Goal: Task Accomplishment & Management: Use online tool/utility

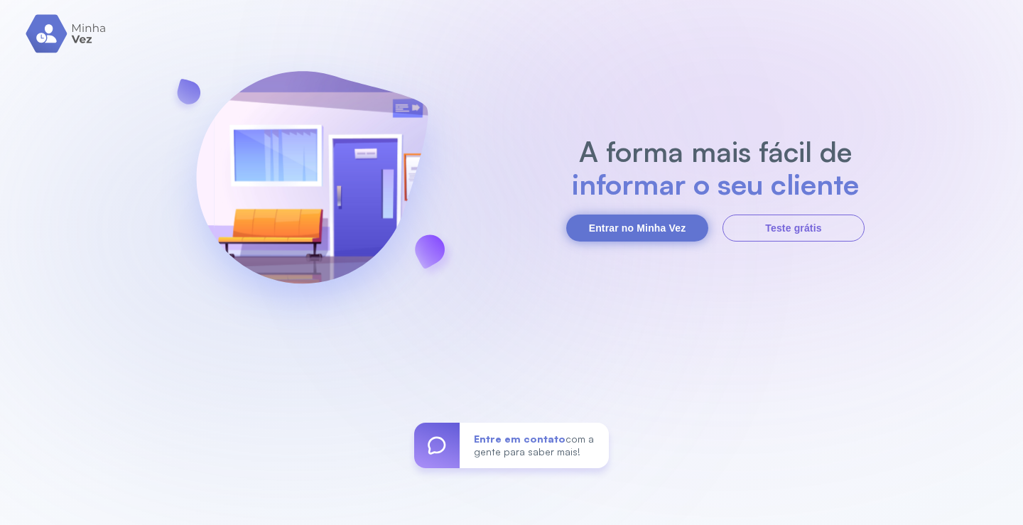
click at [658, 223] on button "Entrar no Minha Vez" at bounding box center [637, 228] width 142 height 27
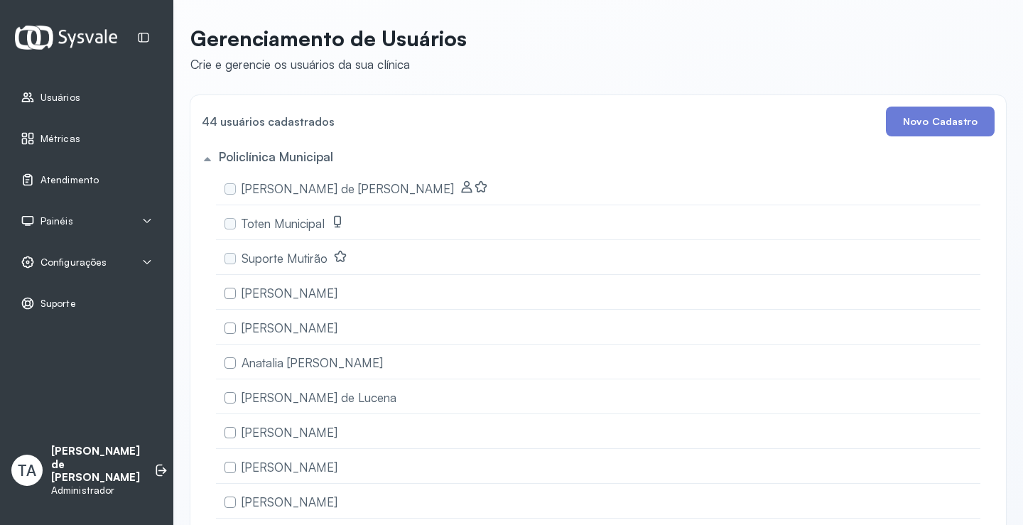
click at [72, 264] on span "Configurações" at bounding box center [74, 263] width 66 height 12
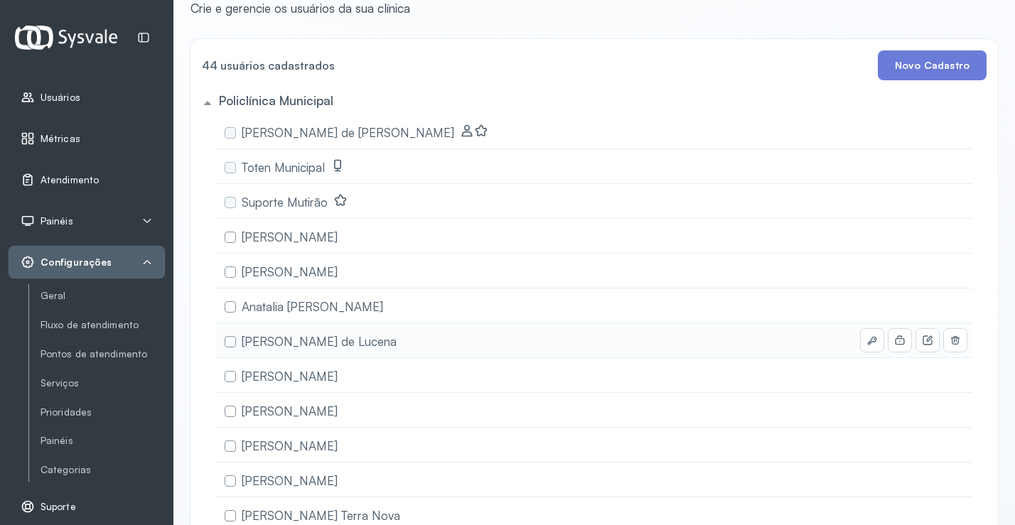
scroll to position [142, 0]
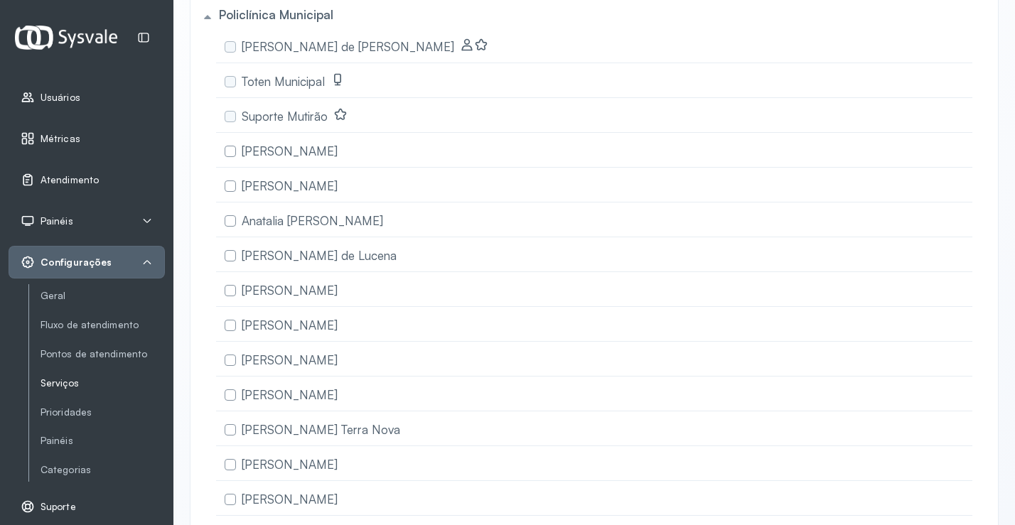
click at [70, 381] on link "Serviços" at bounding box center [103, 383] width 124 height 12
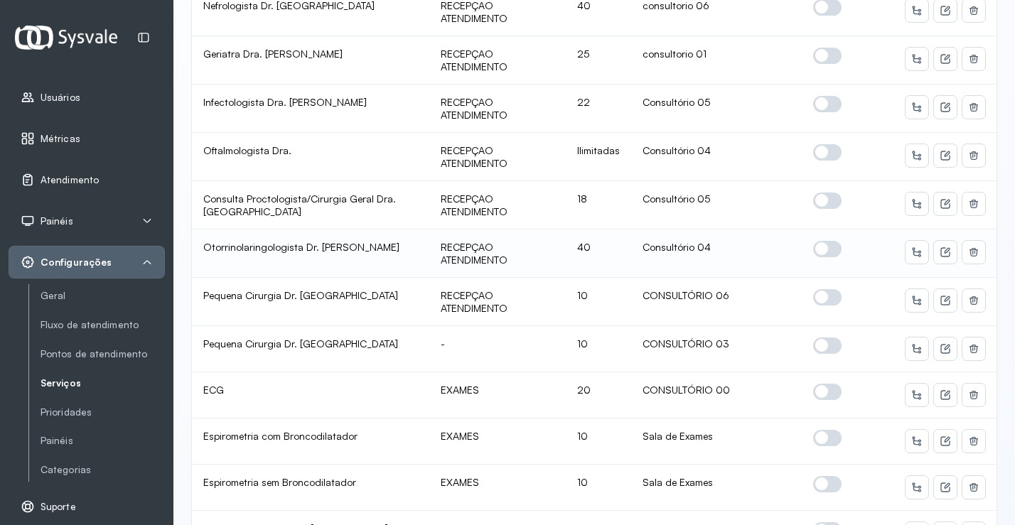
scroll to position [662, 0]
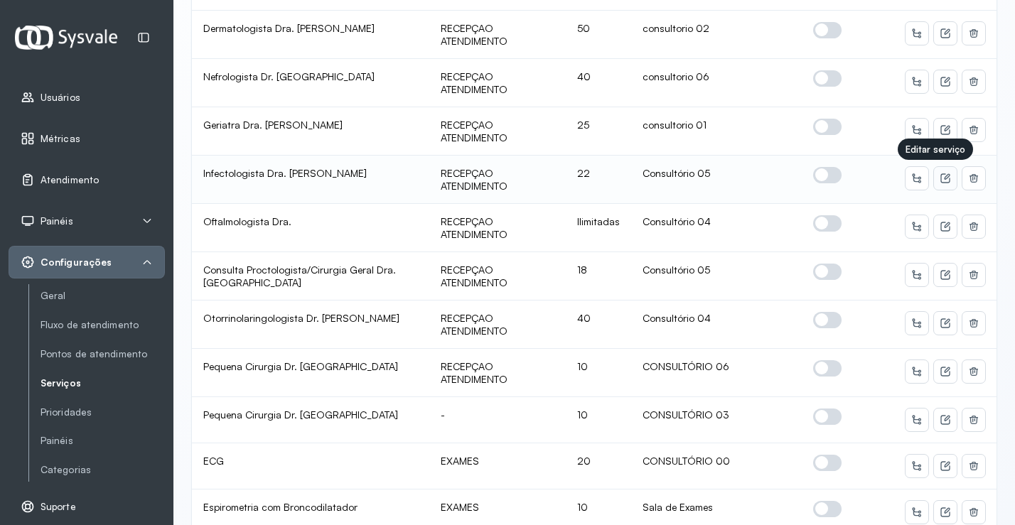
click at [940, 175] on icon at bounding box center [944, 177] width 9 height 9
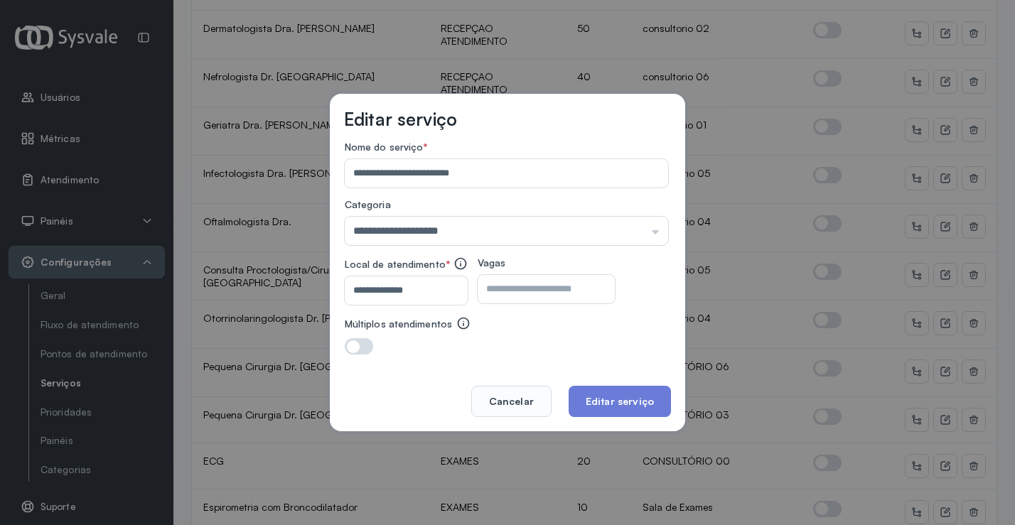
click at [438, 298] on input "**********" at bounding box center [403, 290] width 117 height 28
type input "**********"
click at [615, 402] on button "Editar serviço" at bounding box center [620, 401] width 102 height 31
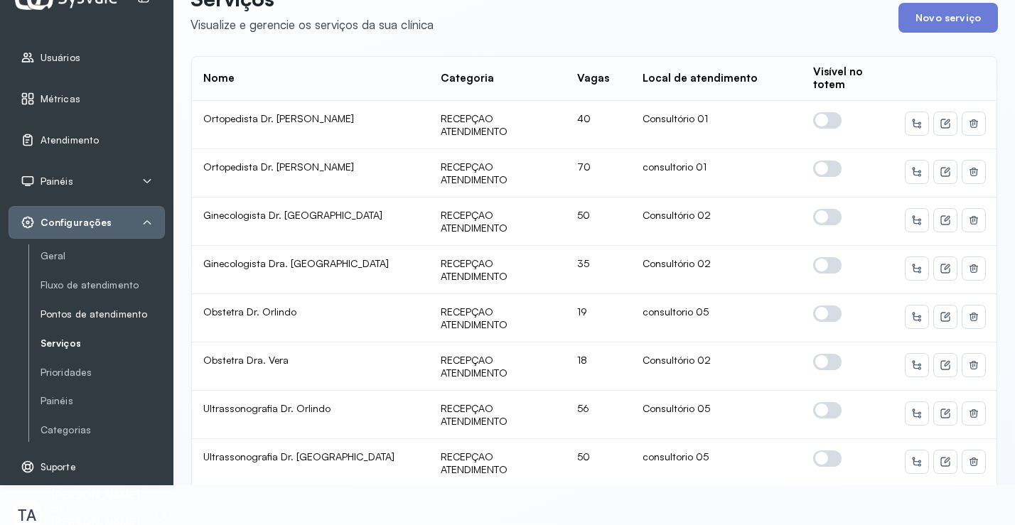
scroll to position [61, 0]
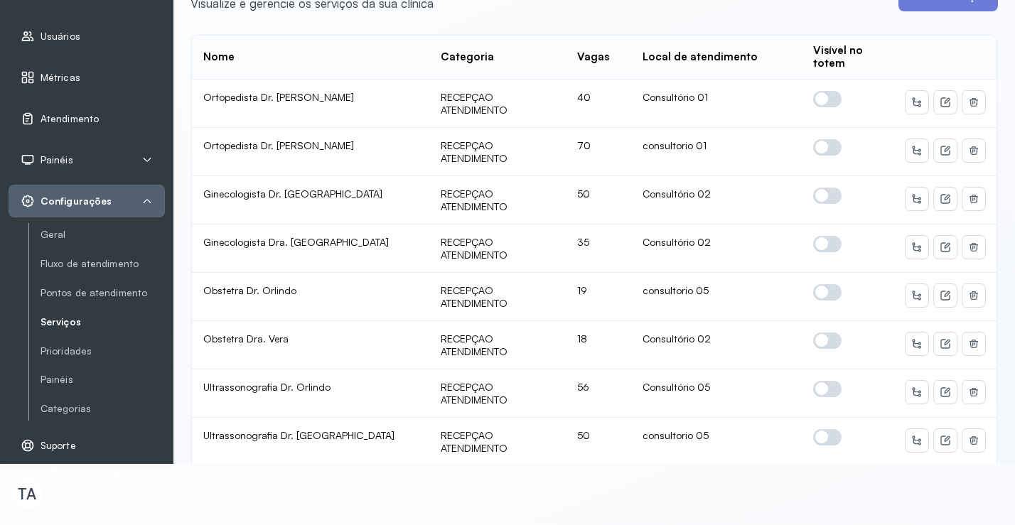
drag, startPoint x: 109, startPoint y: 496, endPoint x: 109, endPoint y: 489, distance: 7.1
click at [109, 495] on p "Tiago Arismario de Jesus Araujo" at bounding box center [95, 488] width 89 height 40
click at [57, 200] on span "Configurações" at bounding box center [76, 201] width 71 height 12
click at [149, 198] on icon at bounding box center [146, 200] width 11 height 11
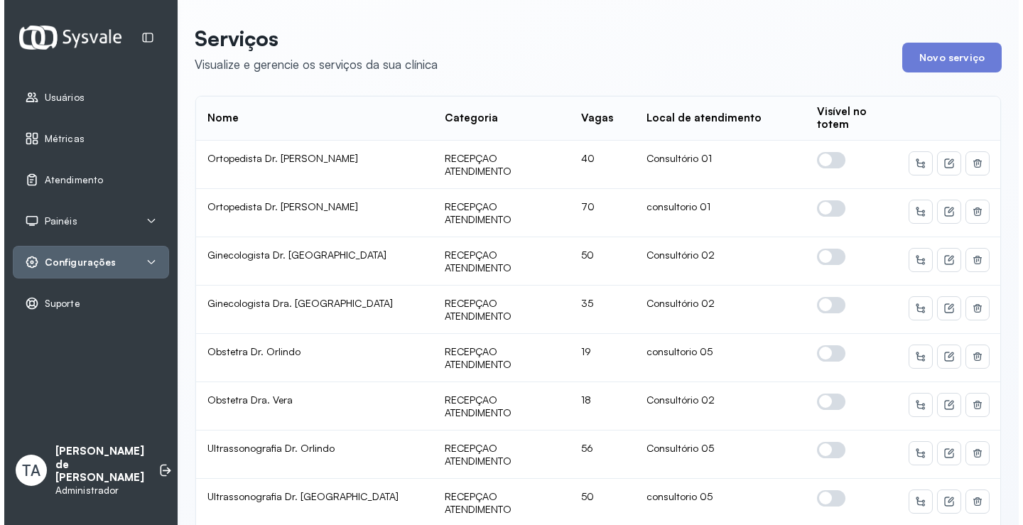
scroll to position [0, 0]
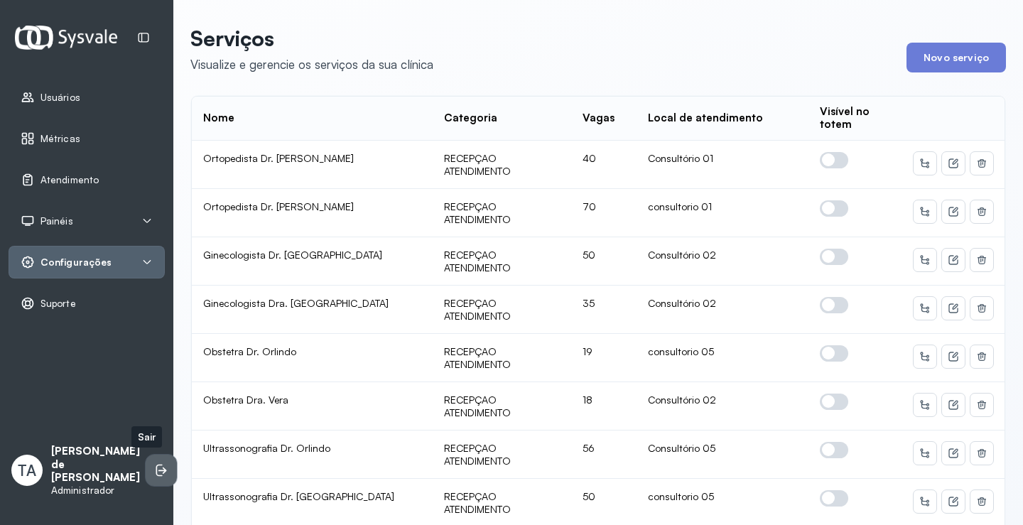
click at [154, 473] on icon at bounding box center [161, 470] width 14 height 14
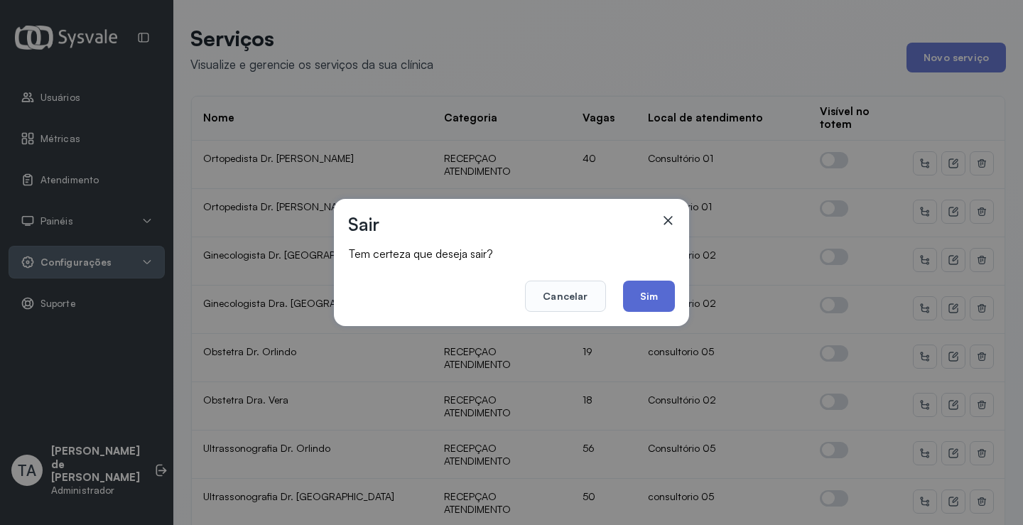
click at [650, 290] on button "Sim" at bounding box center [649, 296] width 52 height 31
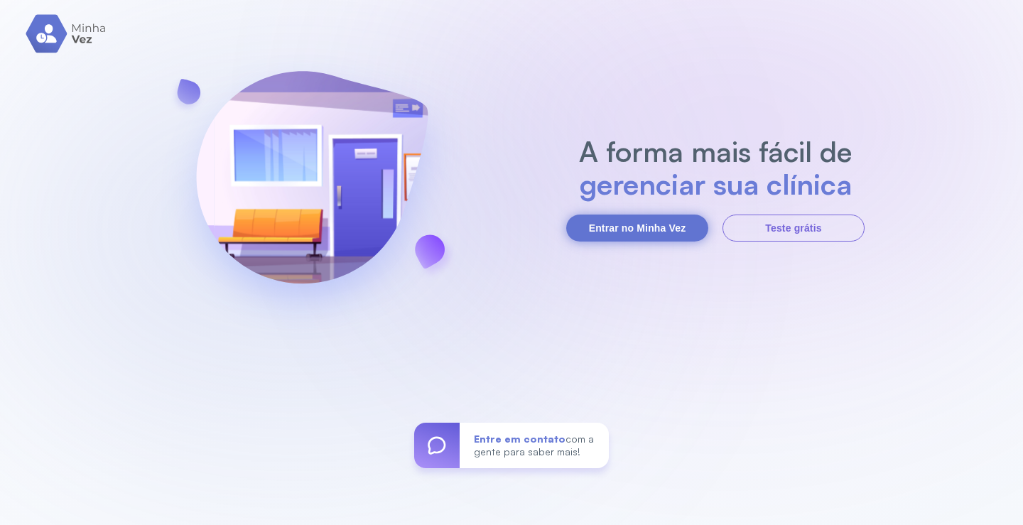
click at [606, 223] on button "Entrar no Minha Vez" at bounding box center [637, 228] width 142 height 27
click at [659, 230] on button "Entrar no Minha Vez" at bounding box center [637, 228] width 142 height 27
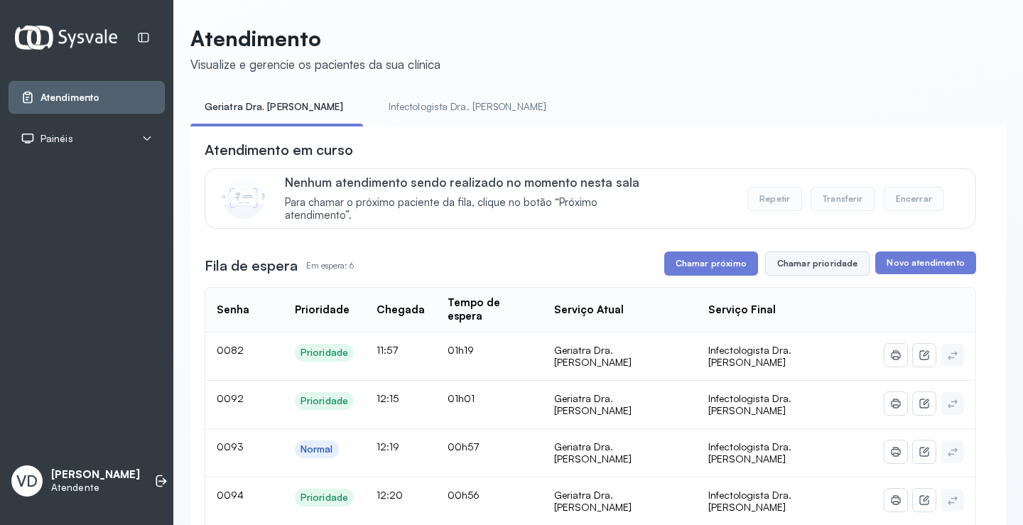
click at [824, 265] on button "Chamar prioridade" at bounding box center [817, 264] width 105 height 24
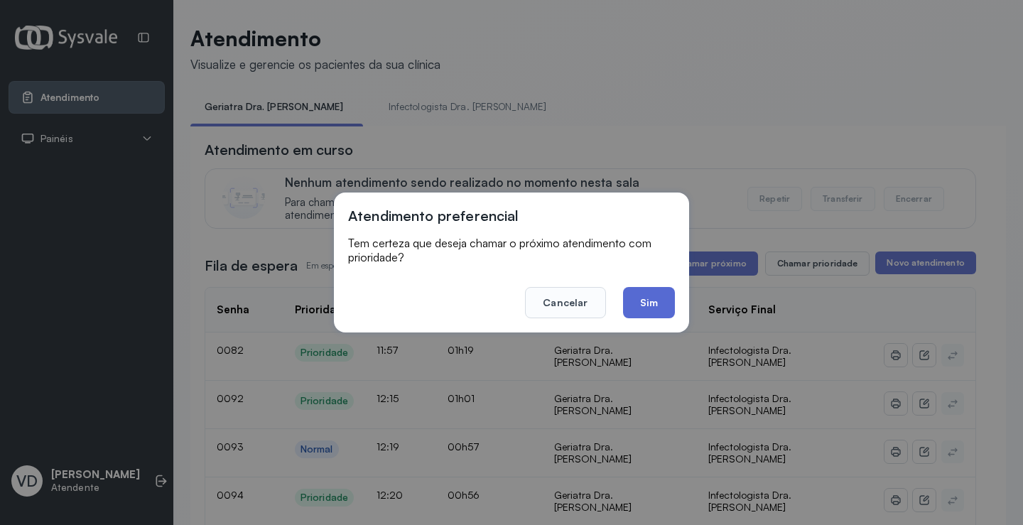
click at [662, 306] on button "Sim" at bounding box center [649, 302] width 52 height 31
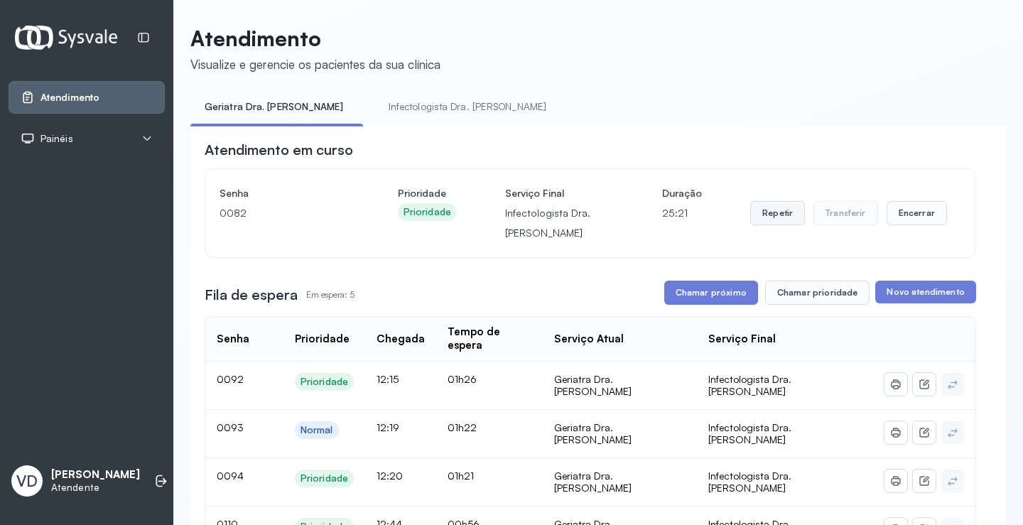
click at [766, 225] on button "Repetir" at bounding box center [777, 213] width 55 height 24
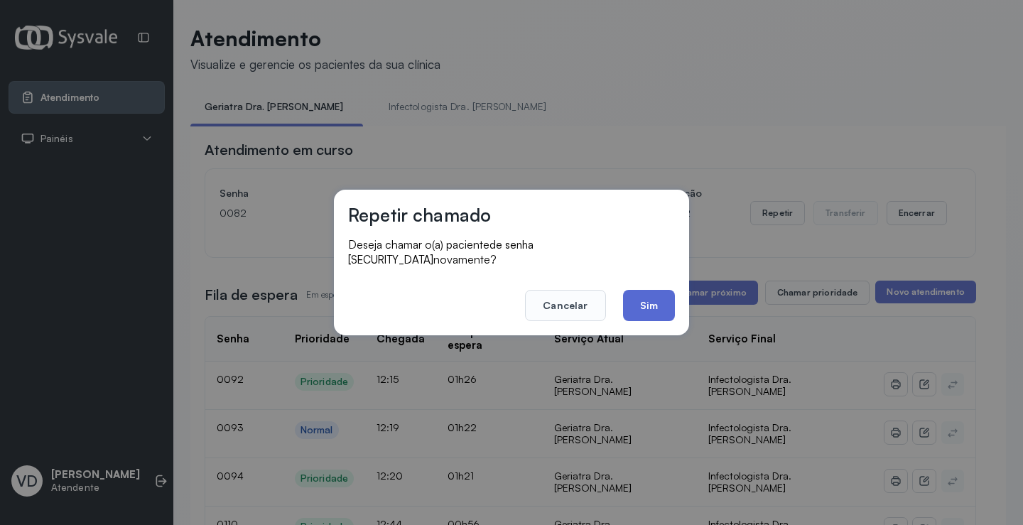
click at [647, 297] on button "Sim" at bounding box center [649, 305] width 52 height 31
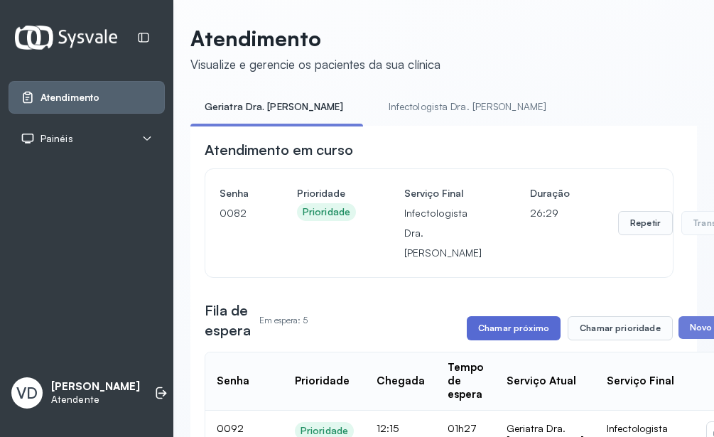
click at [539, 325] on button "Chamar próximo" at bounding box center [514, 328] width 94 height 24
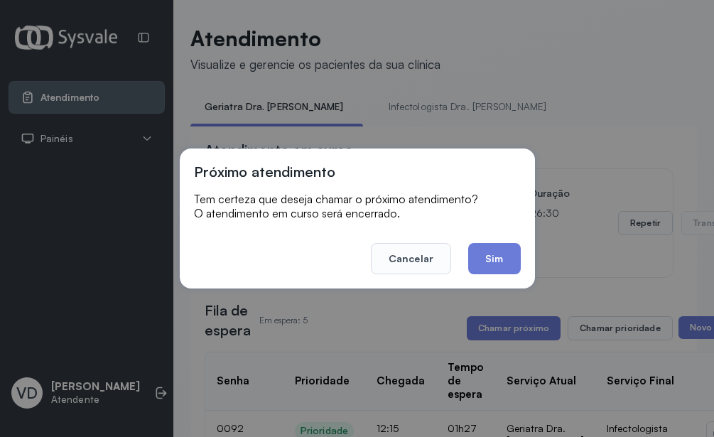
click at [505, 251] on button "Sim" at bounding box center [494, 258] width 52 height 31
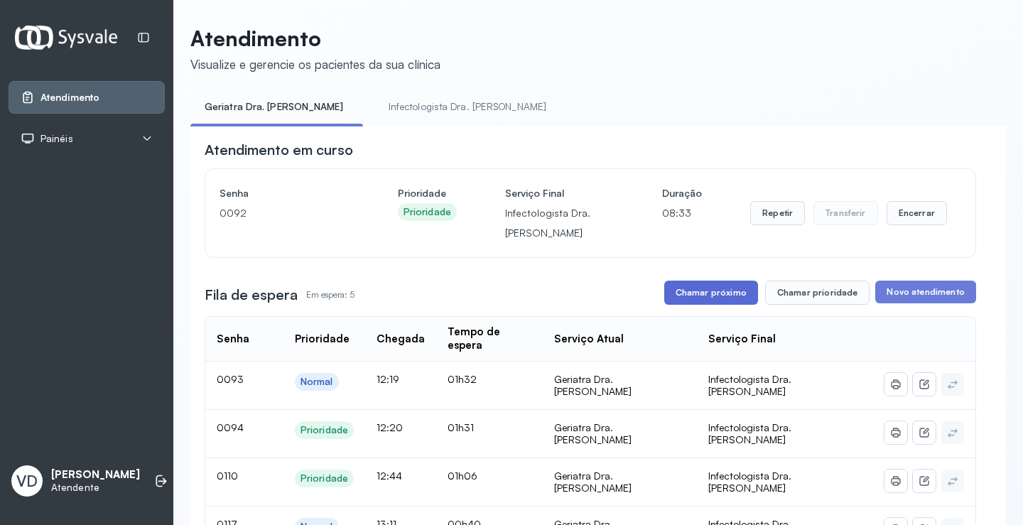
click at [719, 294] on button "Chamar próximo" at bounding box center [711, 293] width 94 height 24
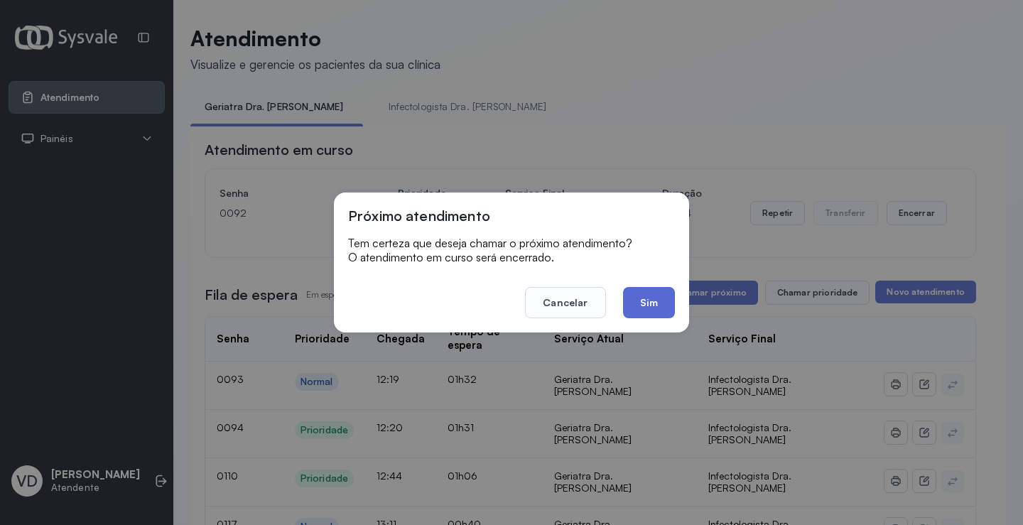
click at [661, 304] on button "Sim" at bounding box center [649, 302] width 52 height 31
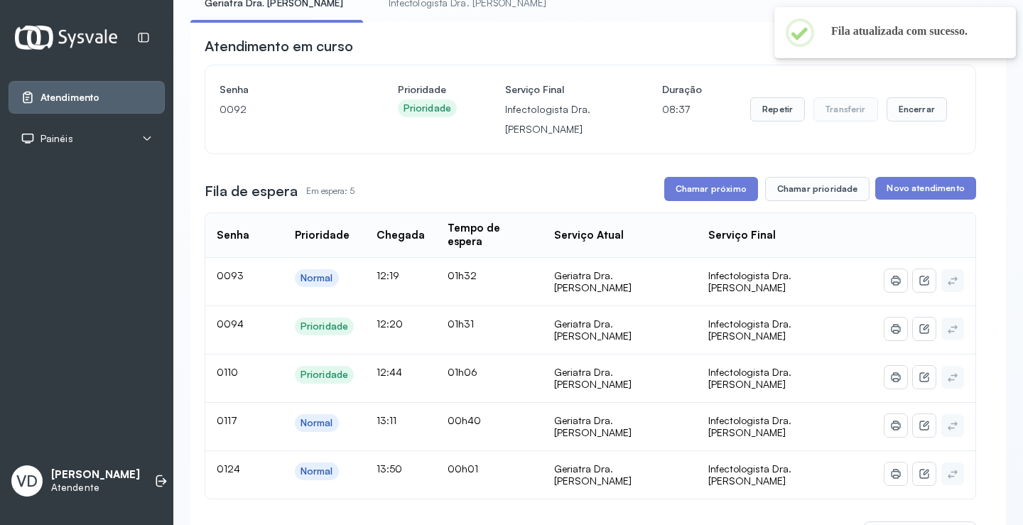
scroll to position [334, 0]
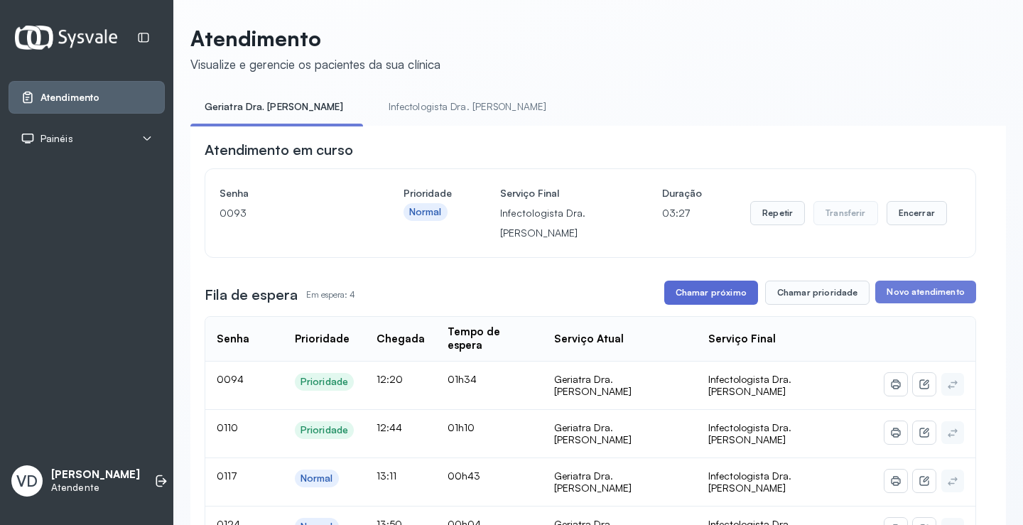
click at [714, 292] on button "Chamar próximo" at bounding box center [711, 293] width 94 height 24
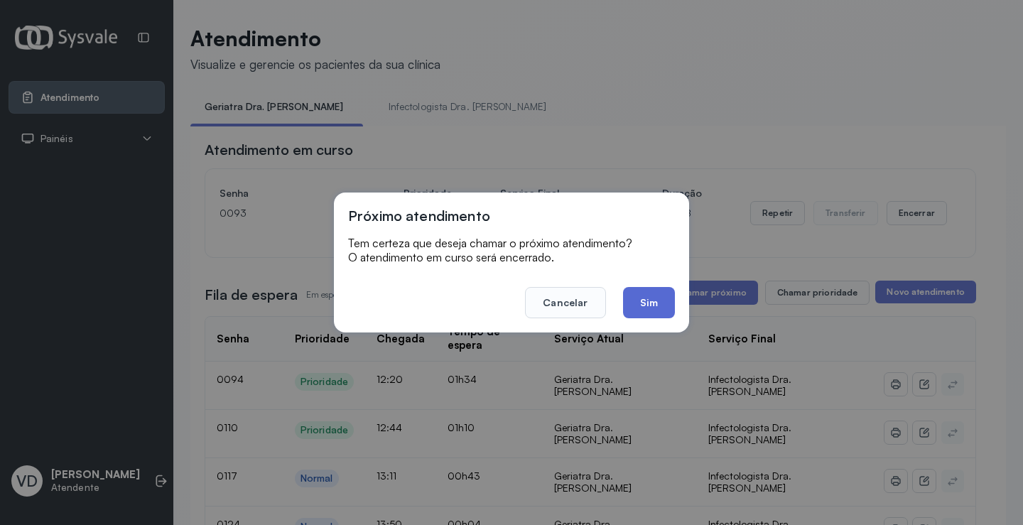
click at [650, 295] on button "Sim" at bounding box center [649, 302] width 52 height 31
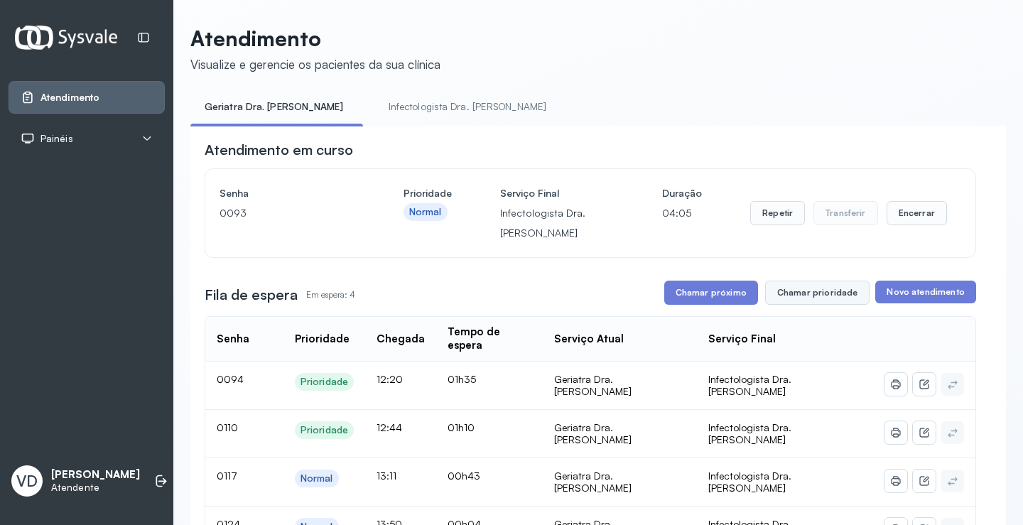
click at [814, 296] on button "Chamar prioridade" at bounding box center [817, 293] width 105 height 24
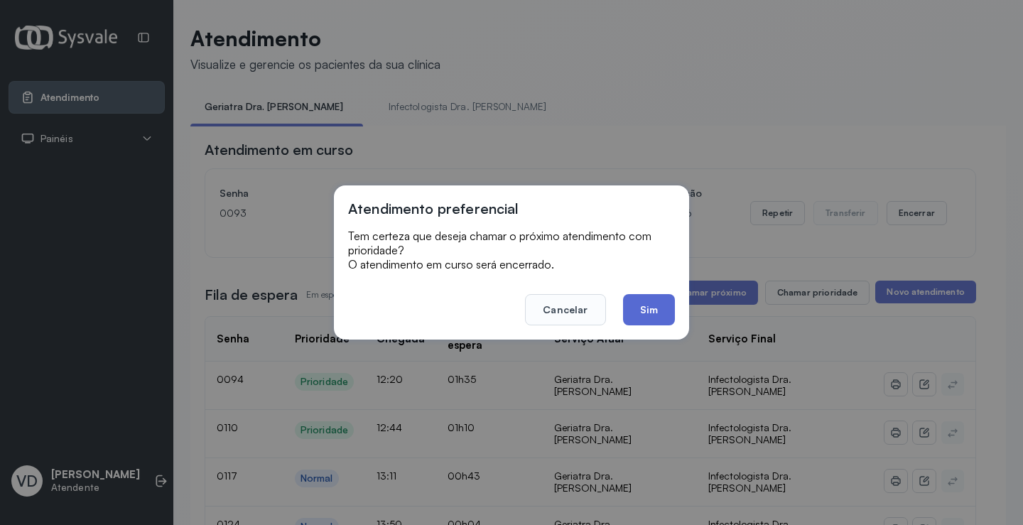
click at [647, 318] on button "Sim" at bounding box center [649, 309] width 52 height 31
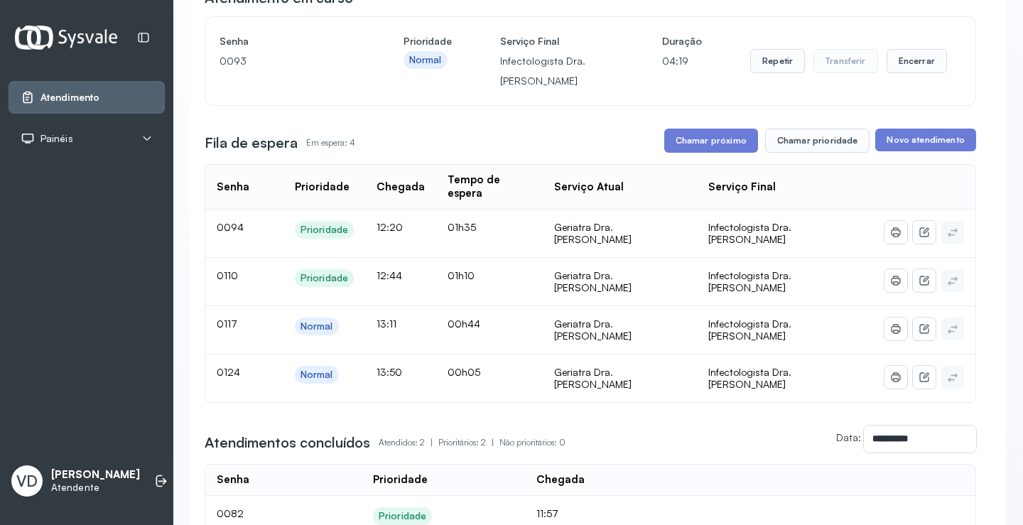
scroll to position [116, 0]
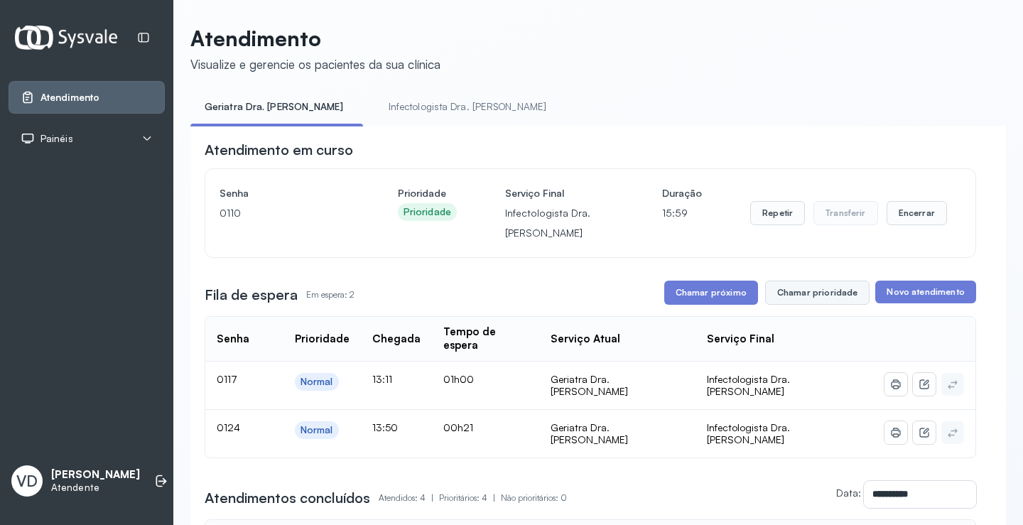
click at [809, 296] on button "Chamar prioridade" at bounding box center [817, 293] width 105 height 24
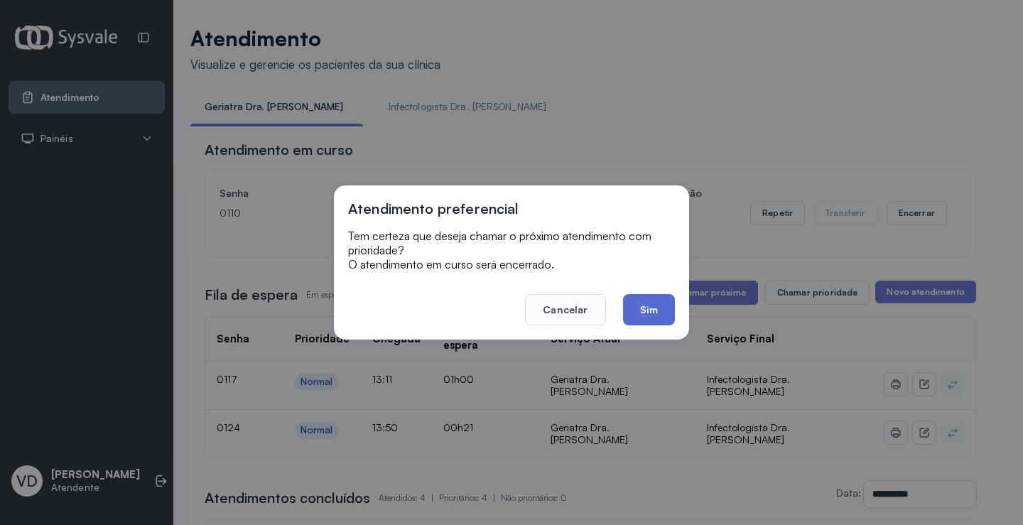
click at [641, 301] on button "Sim" at bounding box center [649, 309] width 52 height 31
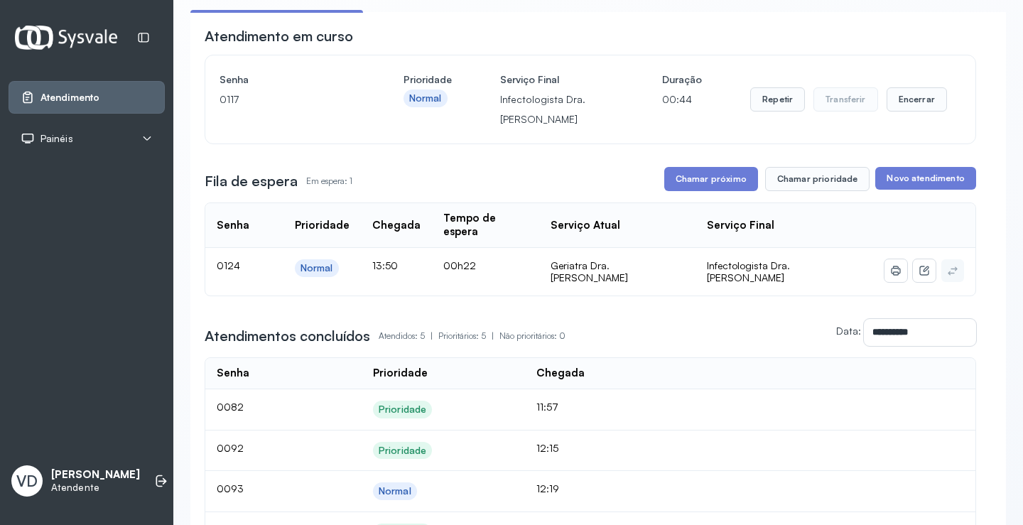
scroll to position [142, 0]
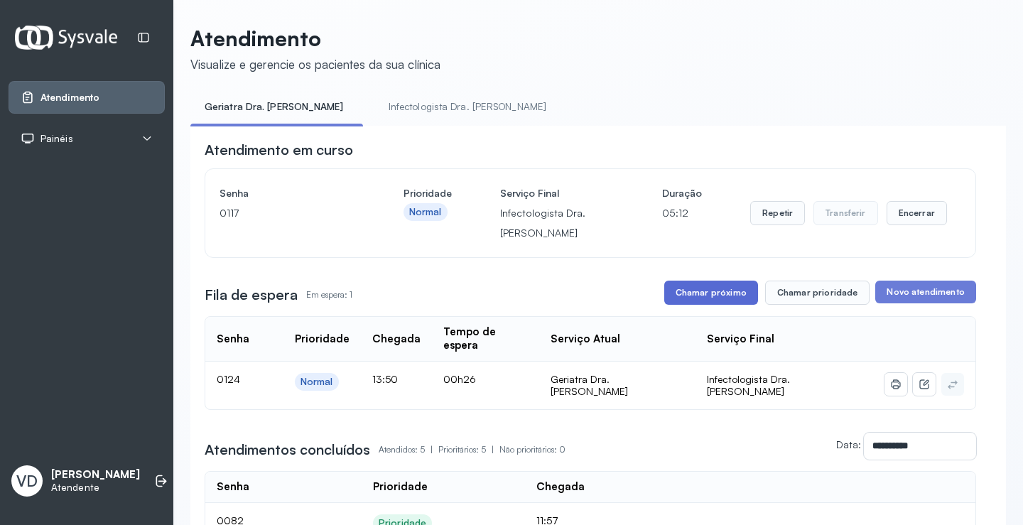
click at [701, 305] on button "Chamar próximo" at bounding box center [711, 293] width 94 height 24
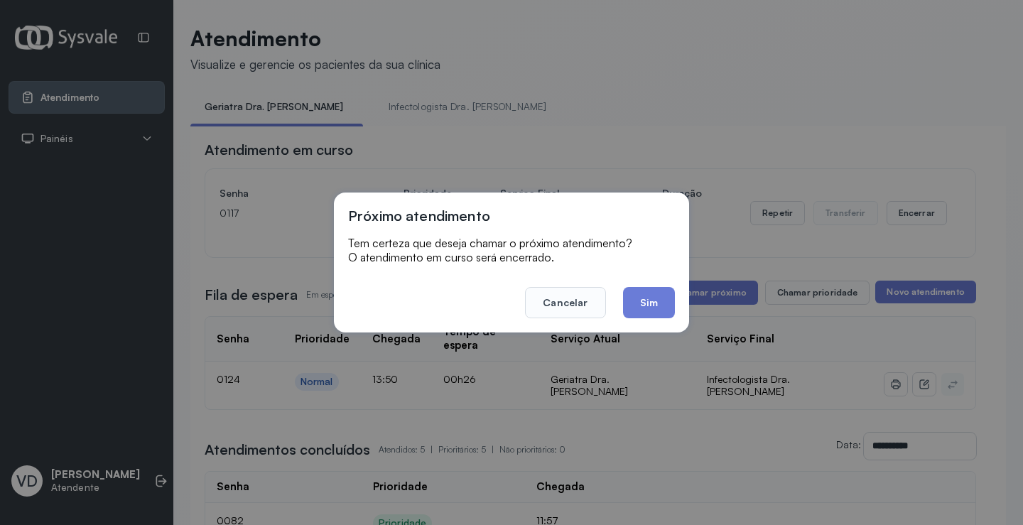
click at [639, 306] on button "Sim" at bounding box center [649, 302] width 52 height 31
